Goal: Obtain resource: Download file/media

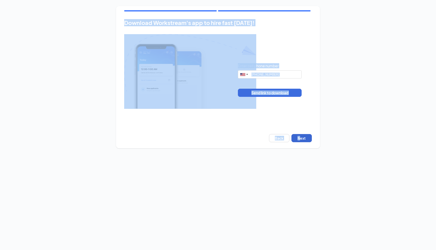
drag, startPoint x: 214, startPoint y: 26, endPoint x: 297, endPoint y: 137, distance: 137.5
click at [297, 137] on div "Download Workstream's app to hire fast today! Enter cell phone number United St…" at bounding box center [218, 77] width 204 height 142
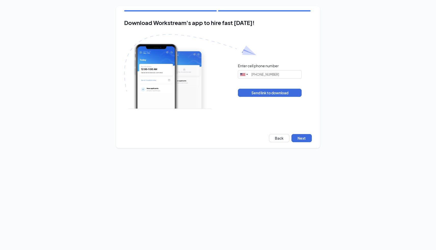
click at [297, 167] on body "Download Workstream's app to hire fast today! Enter cell phone number United St…" at bounding box center [218, 125] width 436 height 250
click at [297, 141] on button "Next" at bounding box center [302, 138] width 20 height 8
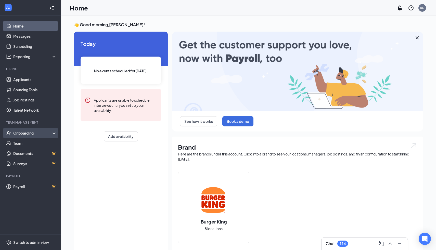
click at [33, 134] on div "Onboarding" at bounding box center [32, 133] width 39 height 5
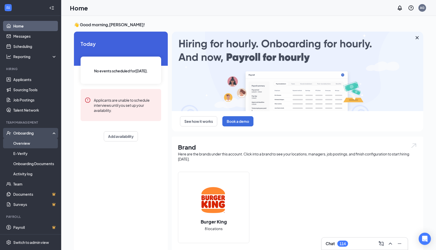
click at [31, 145] on link "Overview" at bounding box center [35, 143] width 44 height 10
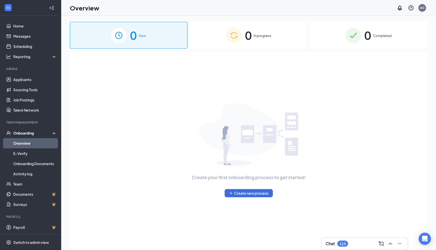
click at [403, 31] on div "0 Completed" at bounding box center [369, 35] width 118 height 27
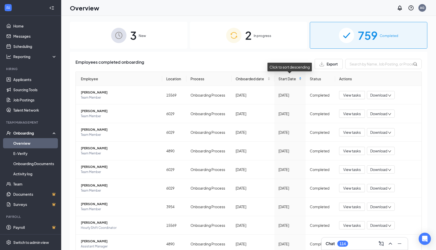
click at [301, 80] on div "Start Date" at bounding box center [290, 79] width 23 height 6
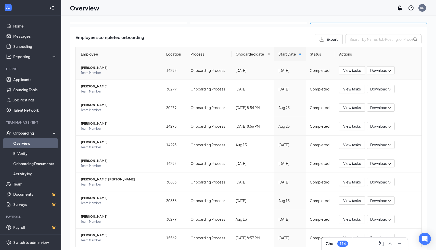
scroll to position [25, 0]
click at [375, 109] on span "Download" at bounding box center [379, 107] width 17 height 5
click at [375, 119] on icon "Download" at bounding box center [373, 120] width 6 height 6
click at [376, 124] on span "Download" at bounding box center [379, 126] width 17 height 5
click at [378, 137] on div "Download summary" at bounding box center [397, 139] width 55 height 6
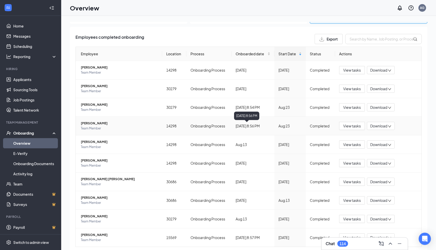
scroll to position [40, 0]
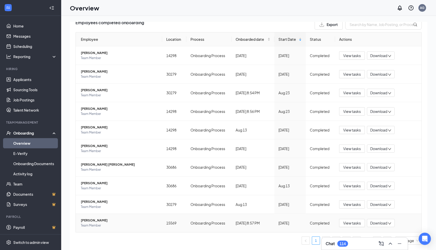
click at [373, 223] on span "Download" at bounding box center [379, 223] width 17 height 5
click at [382, 232] on li "Download summary" at bounding box center [397, 235] width 61 height 11
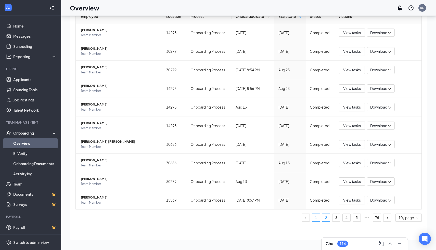
click at [326, 217] on link "2" at bounding box center [327, 218] width 8 height 8
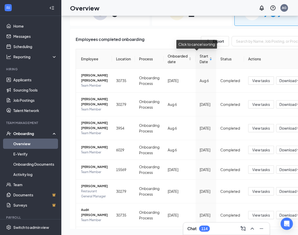
click at [203, 58] on div "Start Date" at bounding box center [205, 58] width 13 height 11
click at [201, 58] on div "Start Date" at bounding box center [205, 58] width 13 height 11
click at [201, 55] on div "Start Date" at bounding box center [205, 58] width 13 height 11
click at [202, 60] on div "Start Date" at bounding box center [205, 58] width 13 height 11
click at [202, 61] on div "Start Date" at bounding box center [205, 58] width 13 height 11
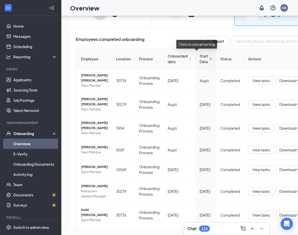
click at [202, 58] on div "Start Date" at bounding box center [205, 58] width 13 height 11
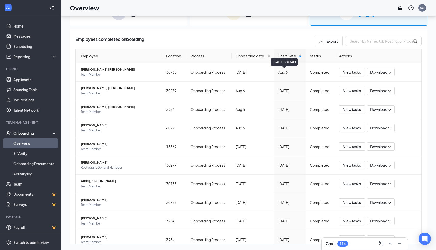
click at [300, 57] on div "Start Date" at bounding box center [290, 56] width 23 height 6
click at [285, 45] on div "Employees completed onboarding Export" at bounding box center [249, 41] width 347 height 10
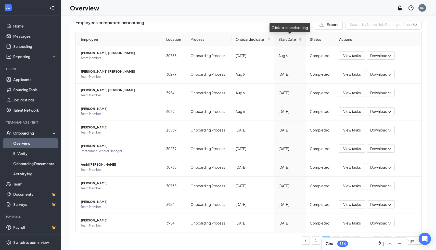
click at [301, 37] on div "Start Date" at bounding box center [290, 39] width 23 height 6
click at [302, 42] on div "Start Date" at bounding box center [290, 39] width 23 height 6
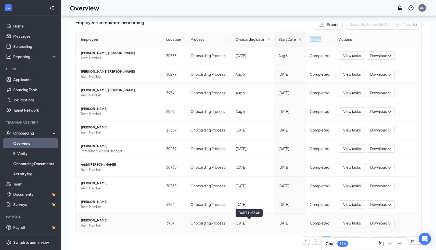
scroll to position [23, 0]
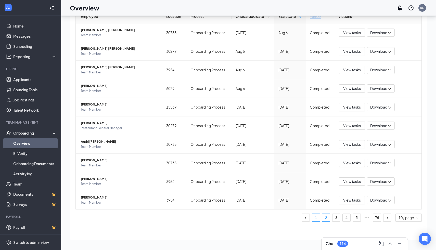
click at [314, 216] on link "1" at bounding box center [316, 218] width 8 height 8
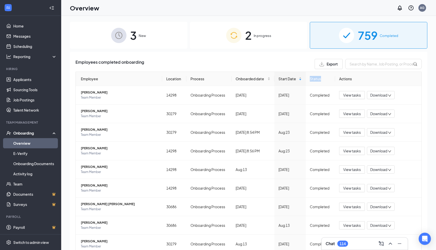
click at [236, 42] on img at bounding box center [233, 35] width 15 height 15
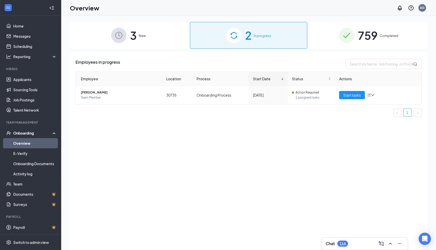
click at [161, 43] on div "3 New" at bounding box center [129, 35] width 118 height 27
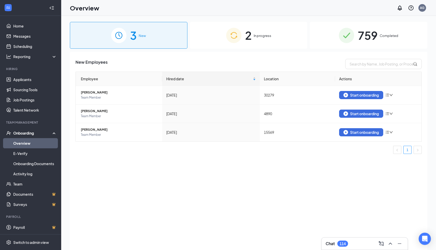
click at [331, 34] on div "759 Completed" at bounding box center [369, 35] width 118 height 27
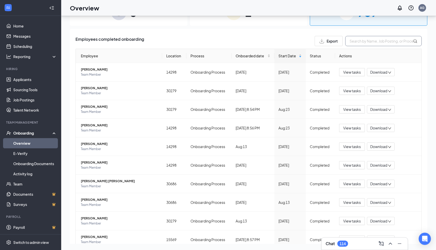
click at [348, 42] on input "text" at bounding box center [384, 41] width 77 height 10
type input "0"
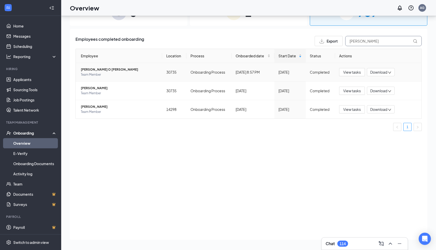
type input "[PERSON_NAME]"
click at [385, 73] on span "Download" at bounding box center [379, 72] width 17 height 5
click at [374, 83] on icon "Download" at bounding box center [373, 85] width 5 height 4
